Goal: Task Accomplishment & Management: Use online tool/utility

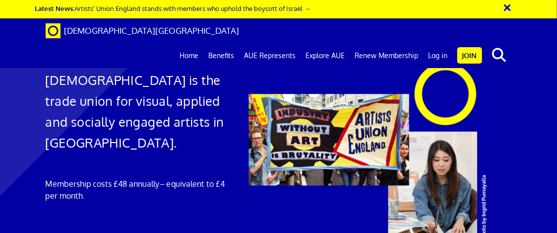
scroll to position [79, 0]
type input "[DOMAIN_NAME][EMAIL_ADDRESS][DOMAIN_NAME]"
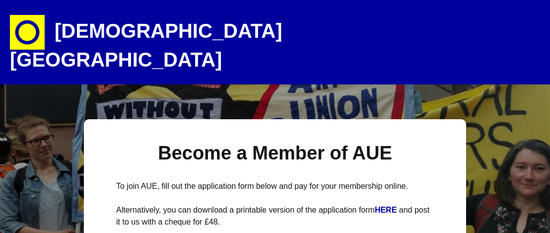
select select
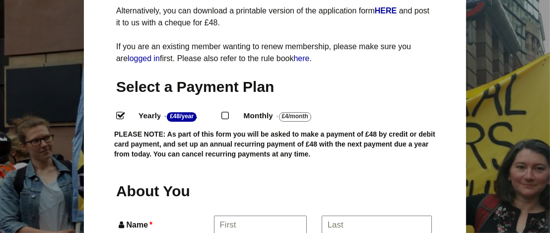
drag, startPoint x: 557, startPoint y: 28, endPoint x: 557, endPoint y: 57, distance: 28.8
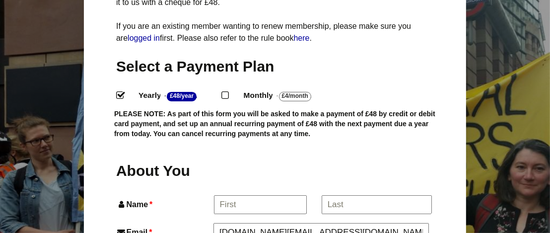
click at [228, 91] on input "Monthly - £4/Month ." at bounding box center [224, 94] width 6 height 6
radio input "true"
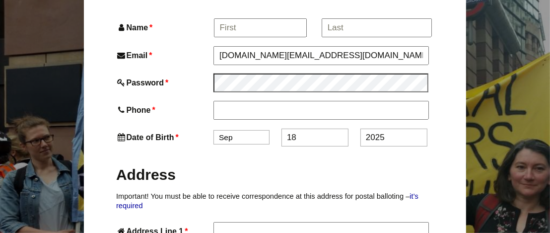
scroll to position [284, 0]
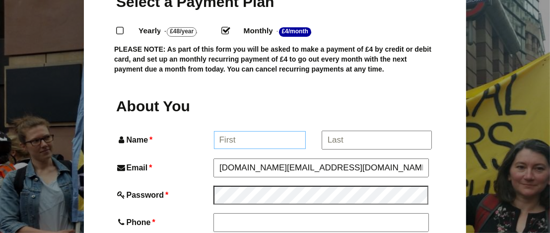
click at [256, 131] on input "Name *" at bounding box center [260, 140] width 92 height 18
type input "Jay"
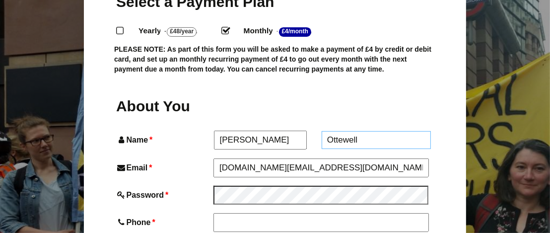
type input "Ottewell"
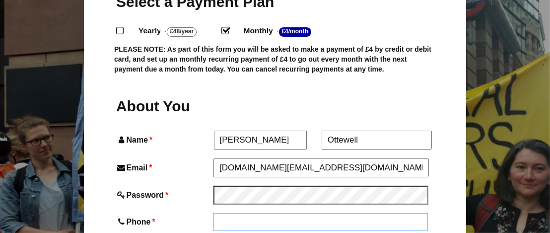
click at [236, 213] on input "Phone *" at bounding box center [320, 222] width 214 height 18
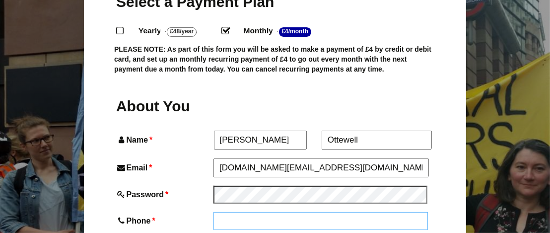
click at [236, 212] on input "Phone *" at bounding box center [320, 221] width 214 height 18
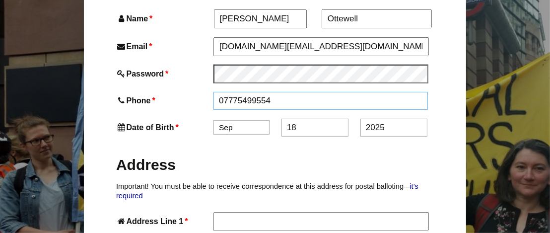
scroll to position [407, 0]
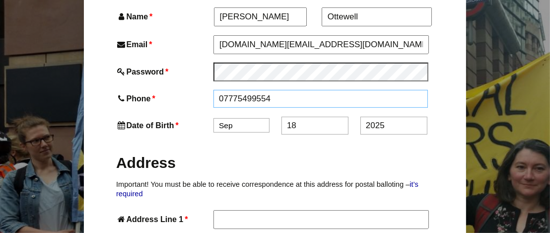
type input "07775499554"
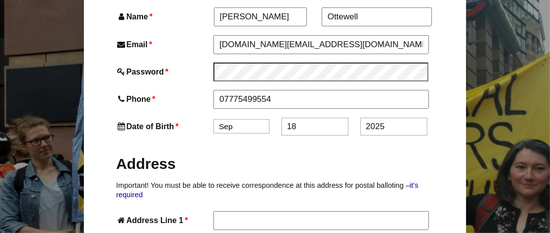
click at [245, 118] on div "Date of Birth * Jan Feb Mar Apr May Jun Jul Aug Sep Oct Nov Dec 18 2025" at bounding box center [275, 127] width 318 height 18
click at [256, 119] on select "Jan Feb Mar Apr May Jun Jul Aug Sep Oct Nov Dec" at bounding box center [241, 126] width 56 height 14
select select "12"
click at [213, 119] on select "Jan Feb Mar Apr May Jun Jul Aug Sep Oct Nov Dec" at bounding box center [241, 126] width 56 height 14
click at [310, 118] on input "18" at bounding box center [314, 127] width 67 height 18
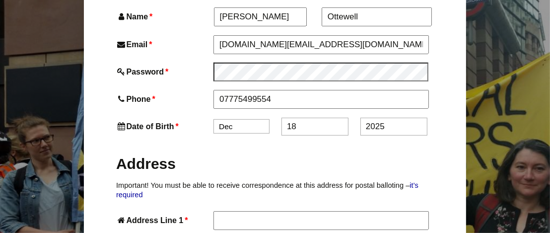
type input "1"
type input "20"
drag, startPoint x: 409, startPoint y: 107, endPoint x: 305, endPoint y: 108, distance: 103.7
click at [305, 118] on div "Date of Birth * Jan Feb Mar Apr May Jun Jul Aug Sep Oct Nov Dec 20 2025" at bounding box center [275, 127] width 318 height 18
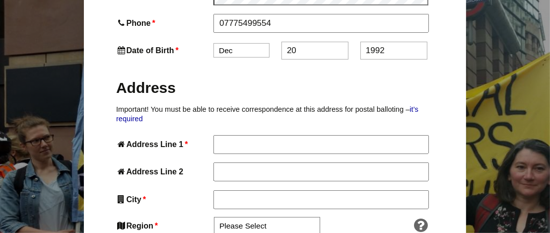
scroll to position [523, 0]
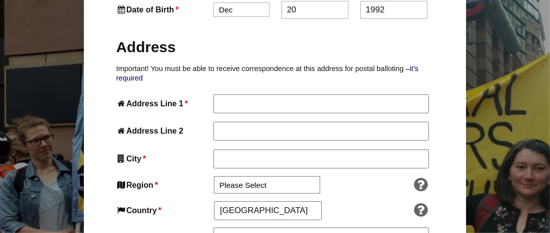
type input "1992"
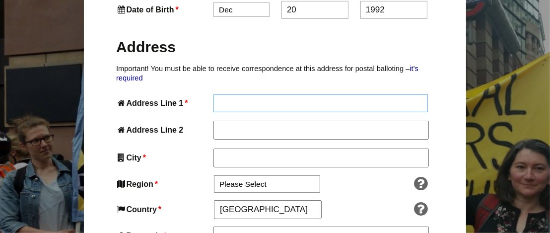
click at [320, 94] on input "Address Line 1 *" at bounding box center [320, 103] width 214 height 18
type input "28 Schuster Road"
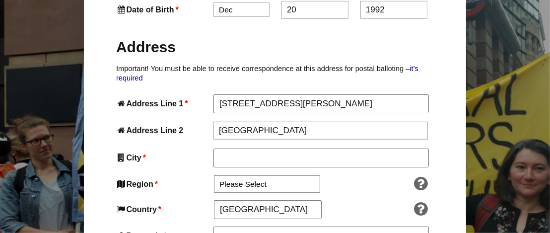
type input "Manchester"
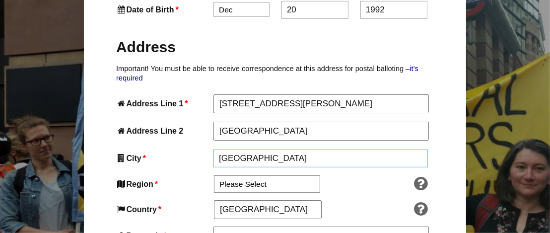
type input "Manchester"
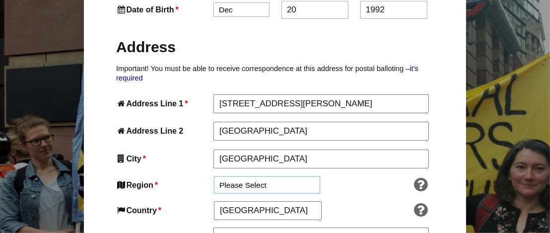
click at [271, 176] on select "Please Select South East England London North West England East of England West…" at bounding box center [267, 184] width 106 height 17
select select "North West"
click at [214, 176] on select "Please Select South East England London North West England East of England West…" at bounding box center [267, 184] width 106 height 17
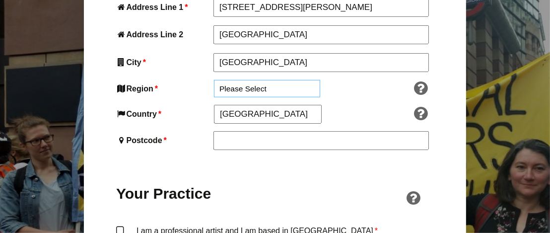
scroll to position [626, 0]
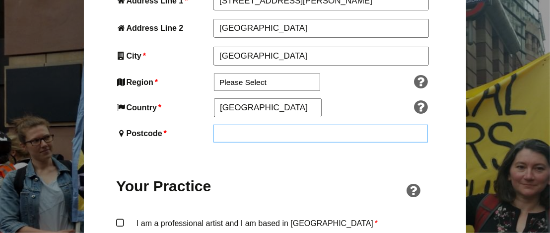
click at [304, 125] on input "Postcode *" at bounding box center [320, 134] width 214 height 18
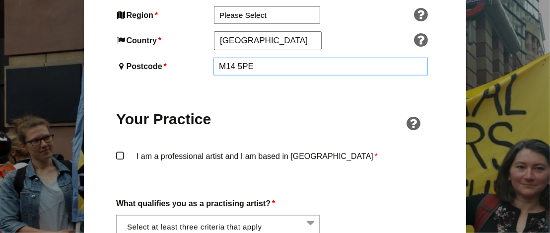
scroll to position [738, 0]
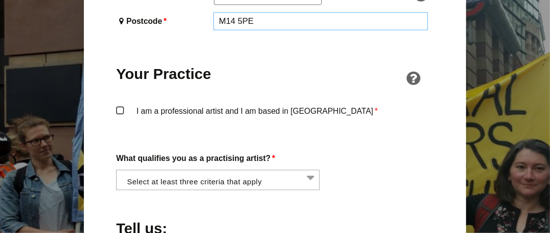
type input "M14 5PE"
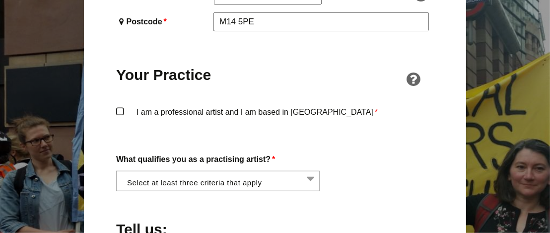
click at [294, 171] on li at bounding box center [220, 179] width 203 height 17
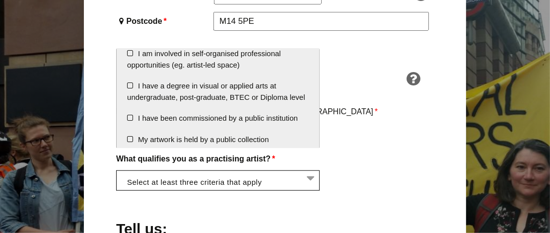
scroll to position [81, 0]
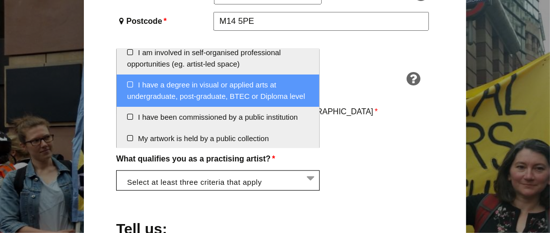
click at [228, 93] on li "I have a degree in visual or applied arts at undergraduate, post-graduate, BTEC…" at bounding box center [218, 90] width 202 height 32
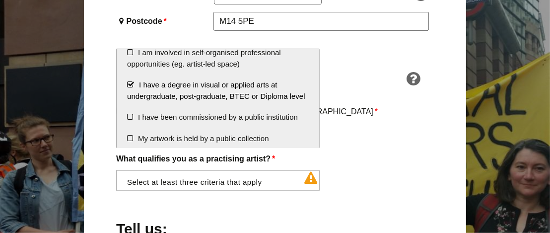
scroll to position [1610, 0]
click at [349, 124] on div "About You Name * Jay First * Ottewell Last Email * jayottewell.re@gmail.com Pas…" at bounding box center [275, 94] width 318 height 907
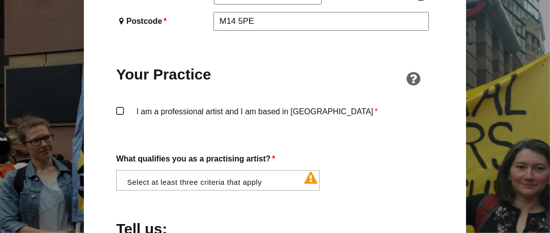
click at [313, 171] on li at bounding box center [220, 179] width 203 height 17
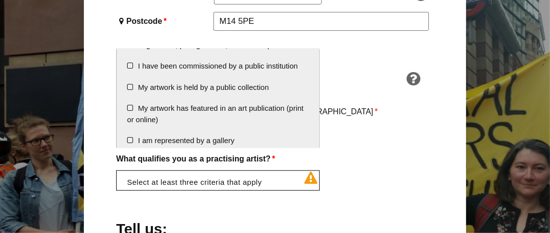
scroll to position [129, 0]
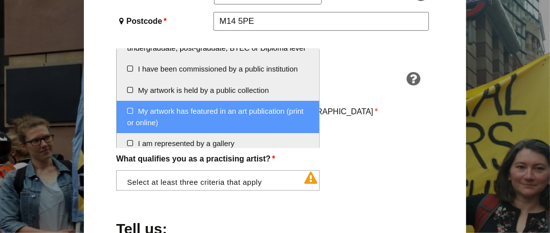
click at [272, 124] on li "My artwork has featured in an art publication (print or online)" at bounding box center [218, 117] width 202 height 32
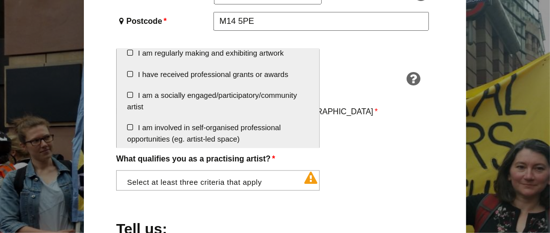
scroll to position [0, 0]
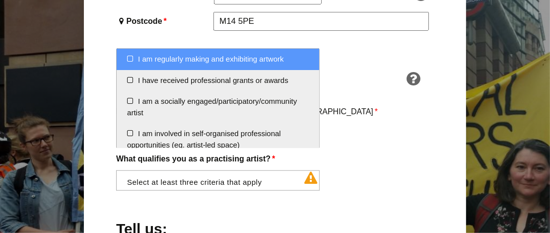
click at [298, 62] on li "I am regularly making and exhibiting artwork" at bounding box center [218, 59] width 202 height 21
select select "regularly_making_and_exhibiting_artwork"
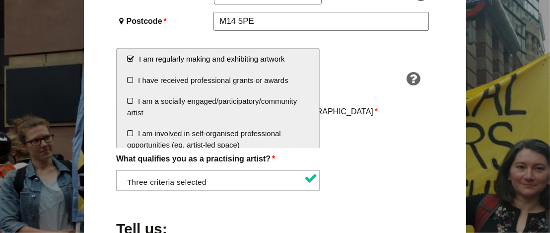
click at [366, 121] on div "About You Name * Jay First * Ottewell Last Email * jayottewell.re@gmail.com Pas…" at bounding box center [275, 94] width 318 height 907
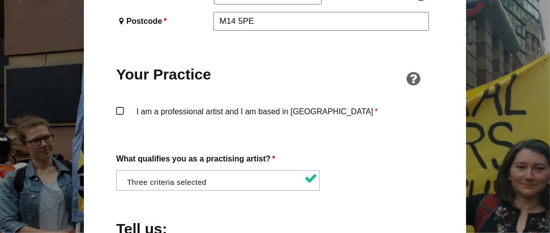
click at [149, 105] on label "I am a professional artist and I am based in England *" at bounding box center [275, 120] width 318 height 30
click at [0, 0] on input "I am a professional artist and I am based in England *" at bounding box center [0, 0] width 0 height 0
click at [122, 105] on label "I am a professional artist and I am based in England *" at bounding box center [275, 120] width 318 height 30
click at [0, 0] on input "I am a professional artist and I am based in England *" at bounding box center [0, 0] width 0 height 0
click at [122, 105] on label "I am a professional artist and I am based in England *" at bounding box center [275, 120] width 318 height 30
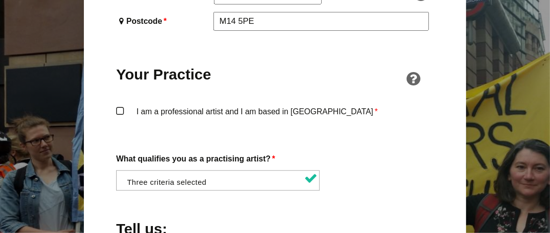
click at [0, 0] on input "I am a professional artist and I am based in England *" at bounding box center [0, 0] width 0 height 0
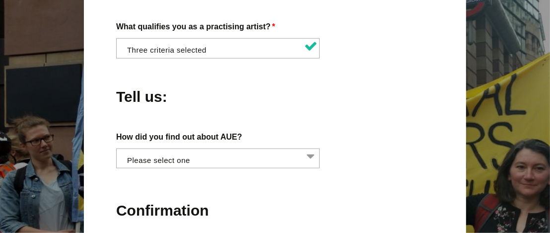
scroll to position [0, 0]
click at [281, 149] on li at bounding box center [220, 157] width 203 height 17
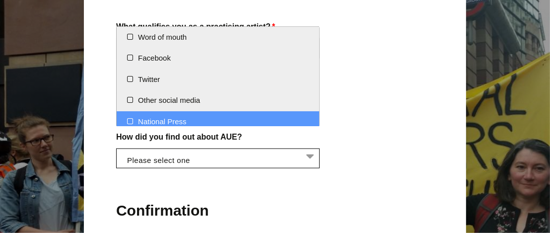
scroll to position [27, 0]
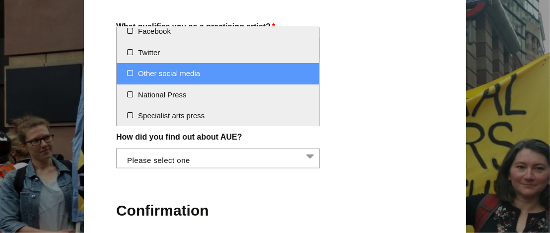
select select "Other social media"
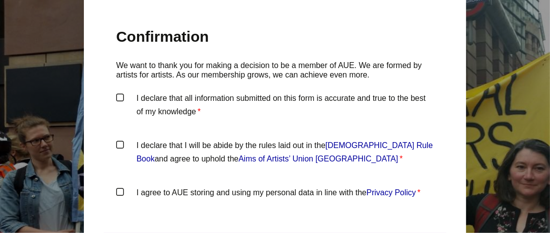
scroll to position [1050, 0]
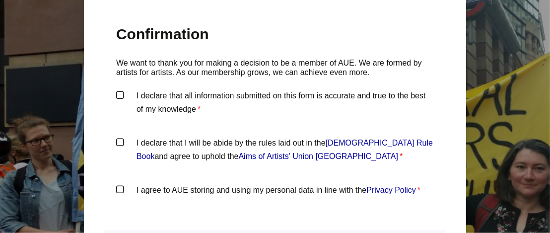
click at [137, 89] on label "I declare that all information submitted on this form is accurate and true to t…" at bounding box center [275, 104] width 318 height 30
click at [0, 0] on input "I declare that all information submitted on this form is accurate and true to t…" at bounding box center [0, 0] width 0 height 0
click at [408, 138] on link "Artists' Union England Rule Book" at bounding box center [284, 149] width 296 height 22
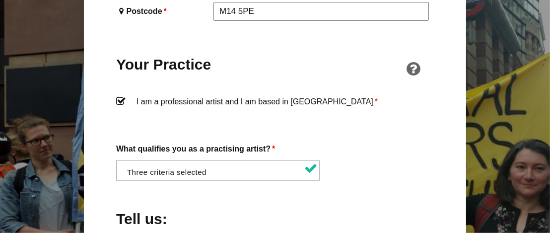
scroll to position [754, 0]
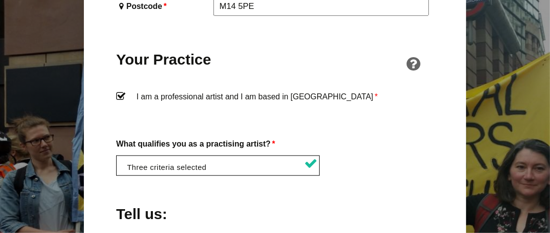
click at [257, 156] on li at bounding box center [220, 164] width 203 height 17
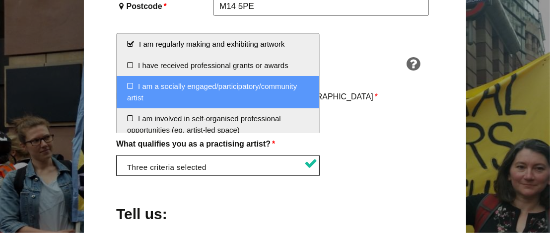
click at [333, 90] on label "I am a professional artist and I am based in England *" at bounding box center [275, 105] width 318 height 30
click at [0, 0] on input "I am a professional artist and I am based in England *" at bounding box center [0, 0] width 0 height 0
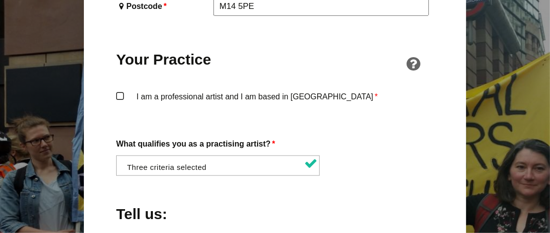
click at [295, 156] on li at bounding box center [220, 164] width 203 height 17
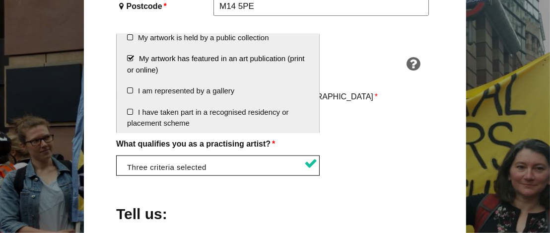
scroll to position [179, 0]
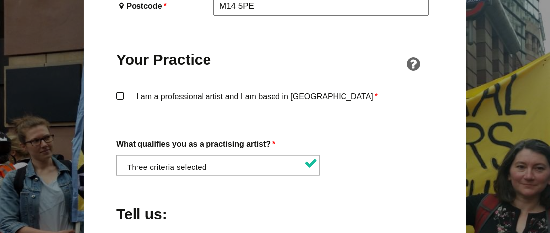
click at [345, 98] on div "I am a professional artist and I am based in England *" at bounding box center [275, 109] width 318 height 39
click at [120, 90] on label "I am a professional artist and I am based in England *" at bounding box center [275, 105] width 318 height 30
click at [0, 0] on input "I am a professional artist and I am based in England *" at bounding box center [0, 0] width 0 height 0
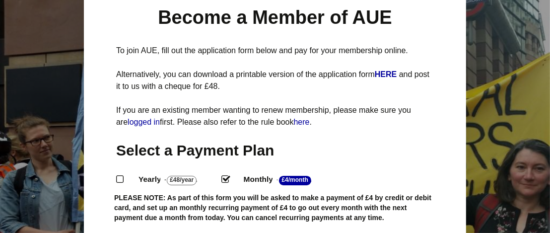
scroll to position [0, 0]
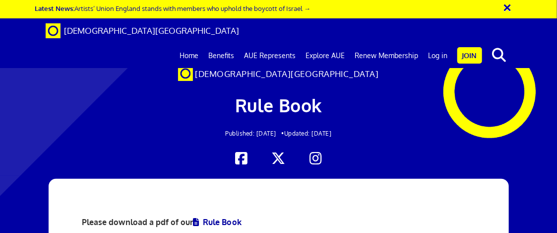
click at [544, 70] on div at bounding box center [278, 93] width 557 height 166
click at [196, 43] on link "Home" at bounding box center [189, 55] width 29 height 25
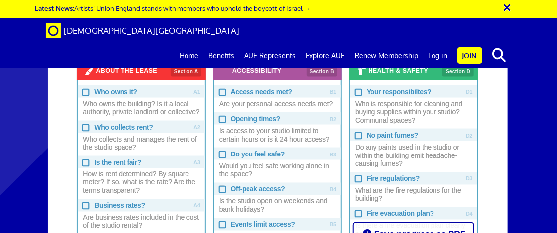
scroll to position [473, 0]
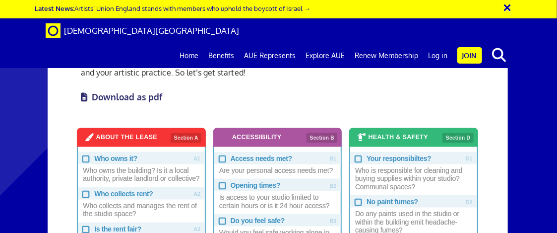
click at [86, 155] on input "Who owns it? Who owns the building? Is it a local authority, private landlord o…" at bounding box center [85, 158] width 6 height 6
checkbox input "true"
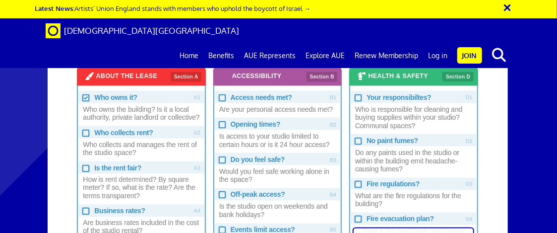
scroll to position [552, 0]
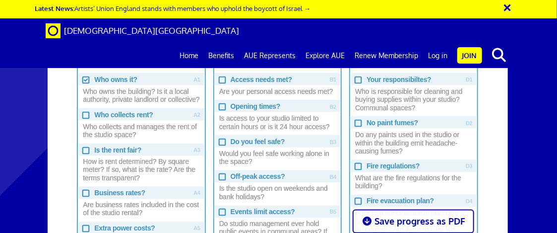
click at [86, 112] on input "Who collects rent? Who collects and manages the rent of the studio space?" at bounding box center [85, 114] width 6 height 6
checkbox input "true"
click at [84, 147] on input "Is the rent fair? How is rent determined? By square meter? If so, what is the r…" at bounding box center [85, 149] width 6 height 6
checkbox input "true"
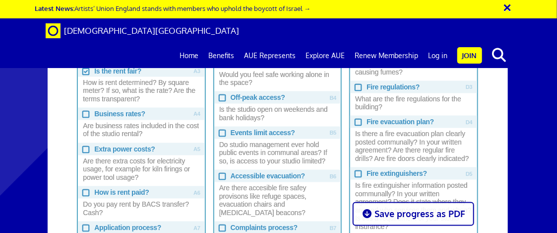
scroll to position [651, 0]
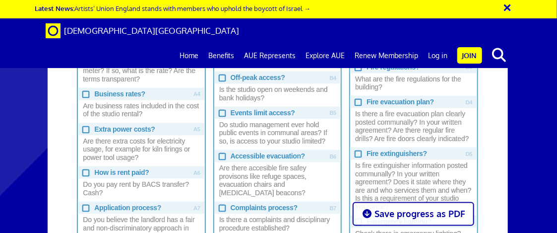
click at [84, 127] on input "Extra power costs? Are there extra costs for electricity usage, for example for…" at bounding box center [85, 129] width 6 height 6
checkbox input "true"
click at [86, 170] on input "How is rent paid? Do you pay rent by BACS transfer? Cash?" at bounding box center [85, 172] width 6 height 6
checkbox input "true"
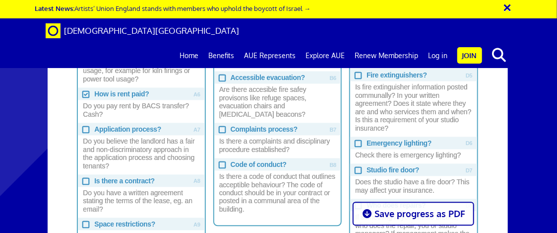
scroll to position [750, 0]
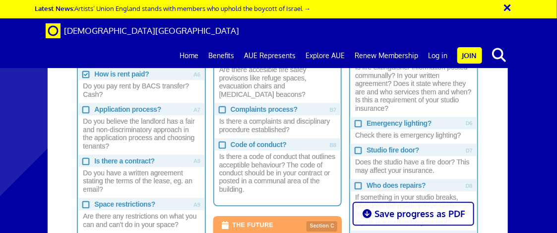
click at [85, 108] on input "Application process? Do you believe the landlord has a fair and non-discriminat…" at bounding box center [85, 109] width 6 height 6
checkbox input "true"
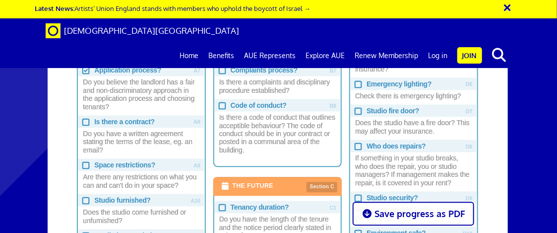
scroll to position [809, 0]
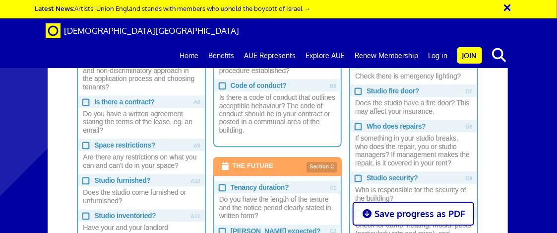
click at [81, 99] on span "Is there a contract?" at bounding box center [141, 101] width 127 height 12
click at [82, 99] on input "Is there a contract? Do you have a written agreement stating the terms of the l…" at bounding box center [85, 101] width 6 height 6
checkbox input "true"
click at [86, 141] on input "Space restrictions? Are there any restrictions on what you can and can't do in …" at bounding box center [85, 144] width 6 height 6
checkbox input "true"
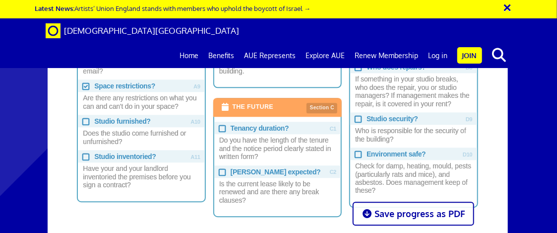
scroll to position [888, 0]
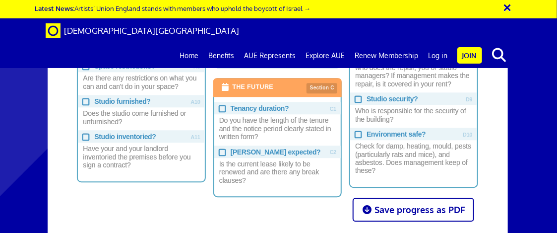
click at [87, 99] on input "Studio furnished? Does the studio come furnished or unfurnished?" at bounding box center [85, 101] width 6 height 6
checkbox input "true"
click at [86, 133] on input "Studio inventoried? Have your and your landlord inventoried the premises before…" at bounding box center [85, 136] width 6 height 6
checkbox input "true"
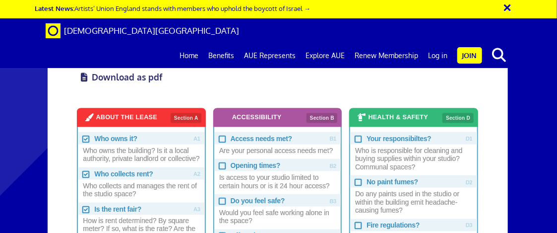
scroll to position [512, 0]
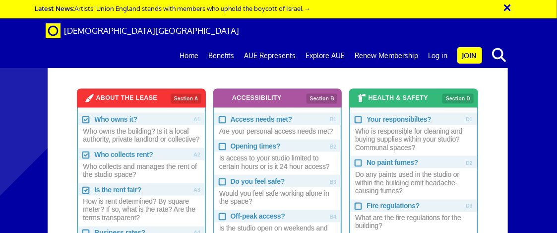
click at [220, 117] on input "Access needs met? Are your personal access needs met?" at bounding box center [222, 119] width 6 height 6
checkbox input "true"
click at [221, 142] on input "Opening times? Is access to your studio limited to certain hours or is it 24 ho…" at bounding box center [222, 145] width 6 height 6
checkbox input "true"
click at [222, 178] on input "Do you feel safe? Would you feel safe working alone in the space?" at bounding box center [222, 181] width 6 height 6
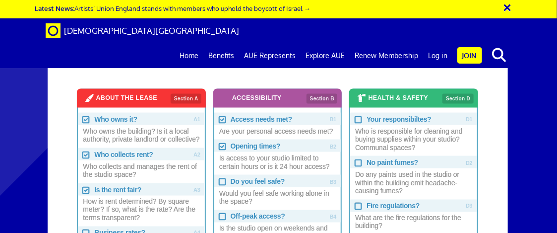
checkbox input "true"
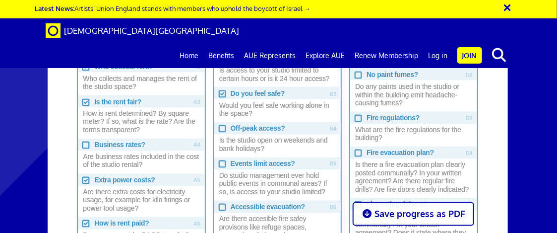
scroll to position [611, 0]
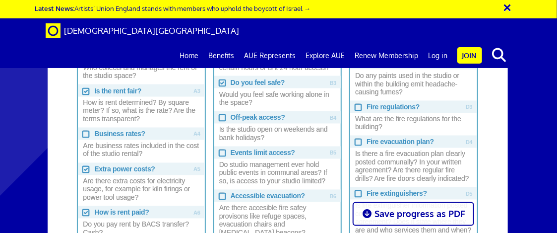
click at [225, 114] on input "Off-peak access? Is the studio open on weekends and bank holidays?" at bounding box center [222, 117] width 6 height 6
checkbox input "true"
click at [223, 153] on input "Events limit access? Do studio management ever hold public events in communal a…" at bounding box center [222, 152] width 6 height 6
checkbox input "true"
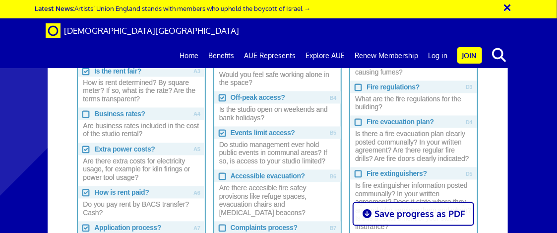
scroll to position [651, 0]
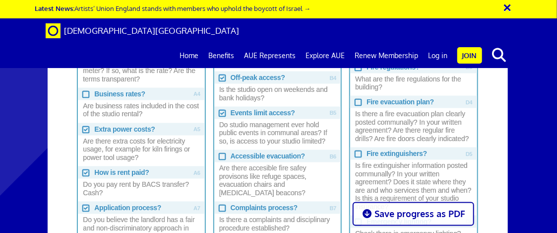
click at [223, 153] on input "Accessible evacuation? Are there accesible fire safey provisons like refuge spa…" at bounding box center [222, 156] width 6 height 6
checkbox input "true"
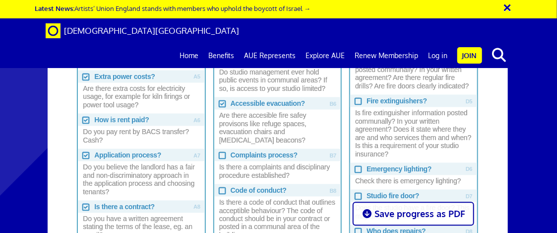
scroll to position [710, 0]
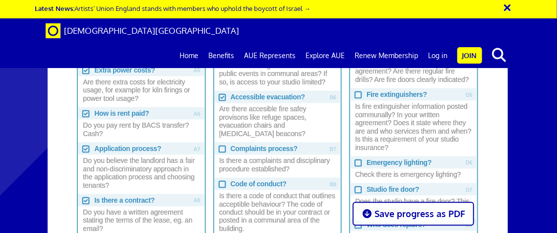
click at [221, 146] on input "Complaints process? Is there a complaints and disciplinary procedure establishe…" at bounding box center [222, 148] width 6 height 6
checkbox input "true"
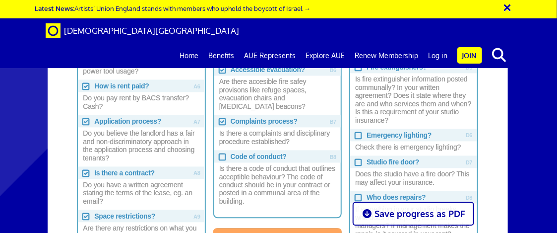
scroll to position [750, 0]
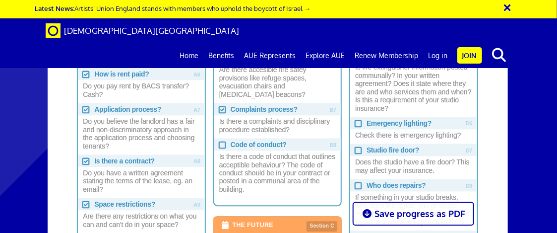
click at [221, 146] on input "Code of conduct? Is there a code of conduct that outlines acceptible behaviour?…" at bounding box center [222, 144] width 6 height 6
checkbox input "true"
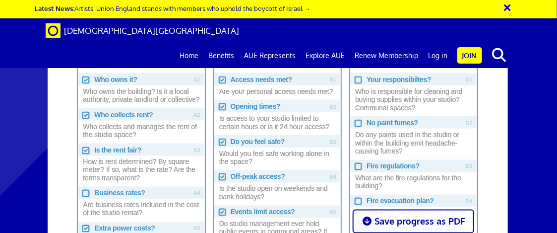
scroll to position [532, 0]
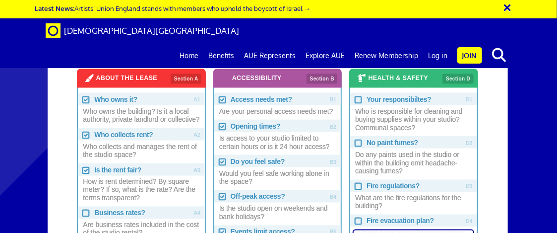
click at [356, 96] on input "Your responsibiltes? Who is responsible for cleaning and buying supplies within…" at bounding box center [358, 99] width 6 height 6
checkbox input "true"
click at [358, 142] on input "No paint fumes? Do any paints used in the studio or within the building emit he…" at bounding box center [358, 142] width 6 height 6
checkbox input "true"
click at [357, 183] on input "Fire regulations? What are the fire regulations for the building?" at bounding box center [358, 186] width 6 height 6
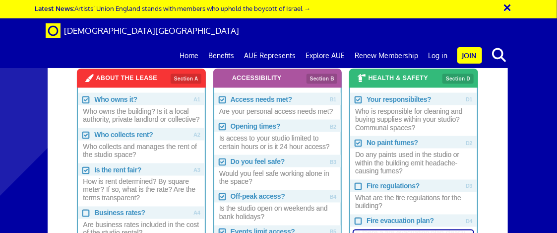
checkbox input "true"
click at [359, 217] on input "Fire evacuation plan? Is there a fire evacuation plan clearly posted communally…" at bounding box center [358, 220] width 6 height 6
checkbox input "true"
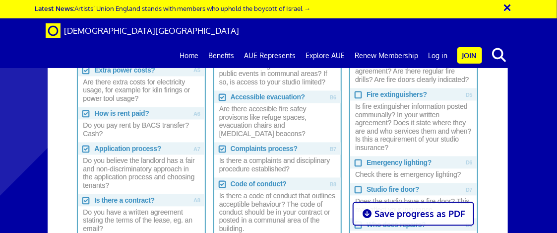
scroll to position [730, 0]
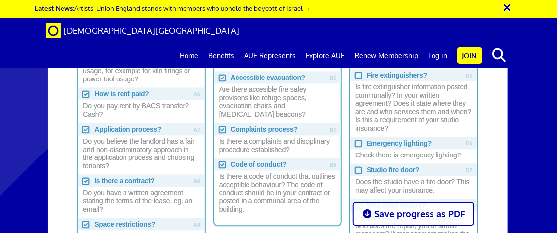
click at [356, 143] on input "Emergency lighting? Check there is emergency lighting?" at bounding box center [358, 142] width 6 height 6
checkbox input "true"
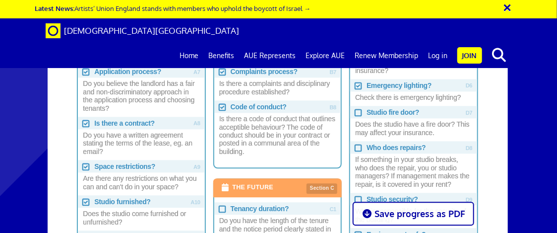
scroll to position [789, 0]
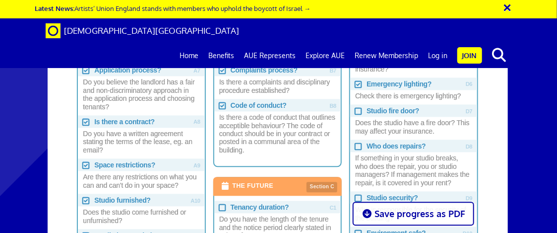
click at [356, 143] on input "Who does repairs? If something in your studio breaks, who does the repair, you …" at bounding box center [358, 145] width 6 height 6
checkbox input "true"
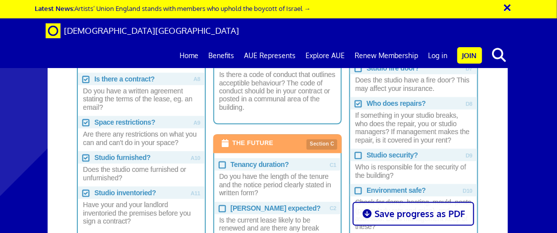
scroll to position [848, 0]
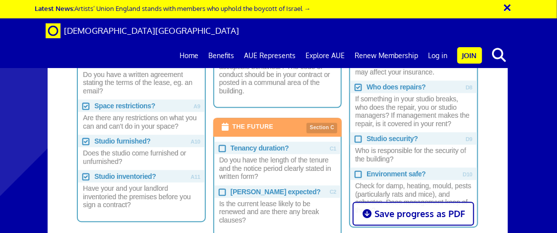
click at [356, 137] on input "Studio security? Who is responsible for the security of the building?" at bounding box center [358, 138] width 6 height 6
checkbox input "true"
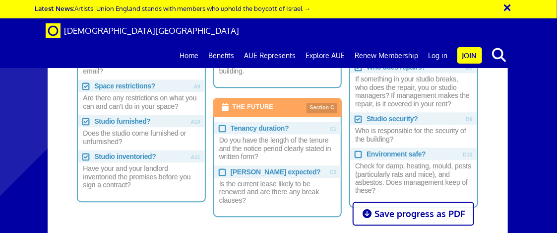
scroll to position [888, 0]
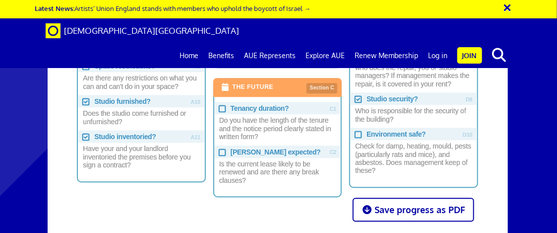
click at [358, 130] on input "Environment safe? Check for damp, heating, mould, pests (particularly rats and …" at bounding box center [358, 133] width 6 height 6
checkbox input "true"
click at [220, 105] on input "Tenancy duration? Do you have the length of the tenure and the notice period cl…" at bounding box center [222, 108] width 6 height 6
checkbox input "true"
click at [220, 148] on input "Renewal expected? Is the current lease likely to be renewed and are there any b…" at bounding box center [222, 151] width 6 height 6
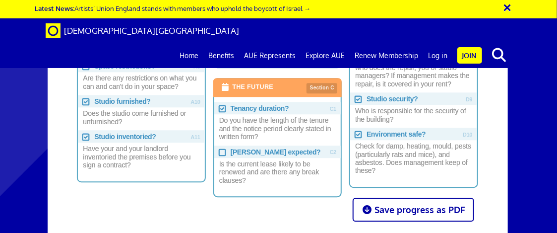
checkbox input "true"
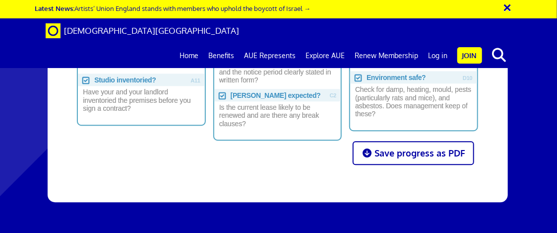
scroll to position [947, 0]
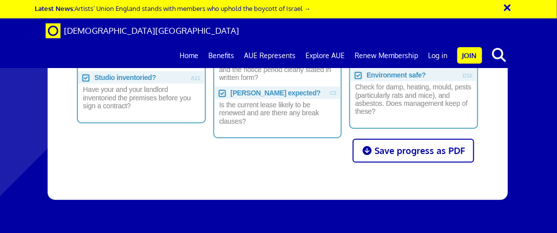
click at [435, 145] on b "Save progress as PDF" at bounding box center [420, 150] width 91 height 11
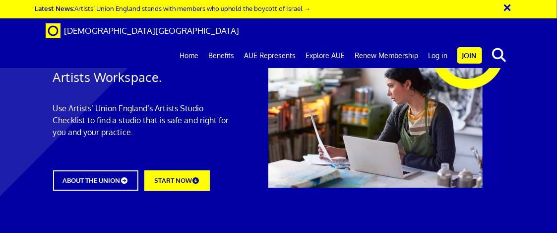
scroll to position [0, 0]
